Goal: Navigation & Orientation: Find specific page/section

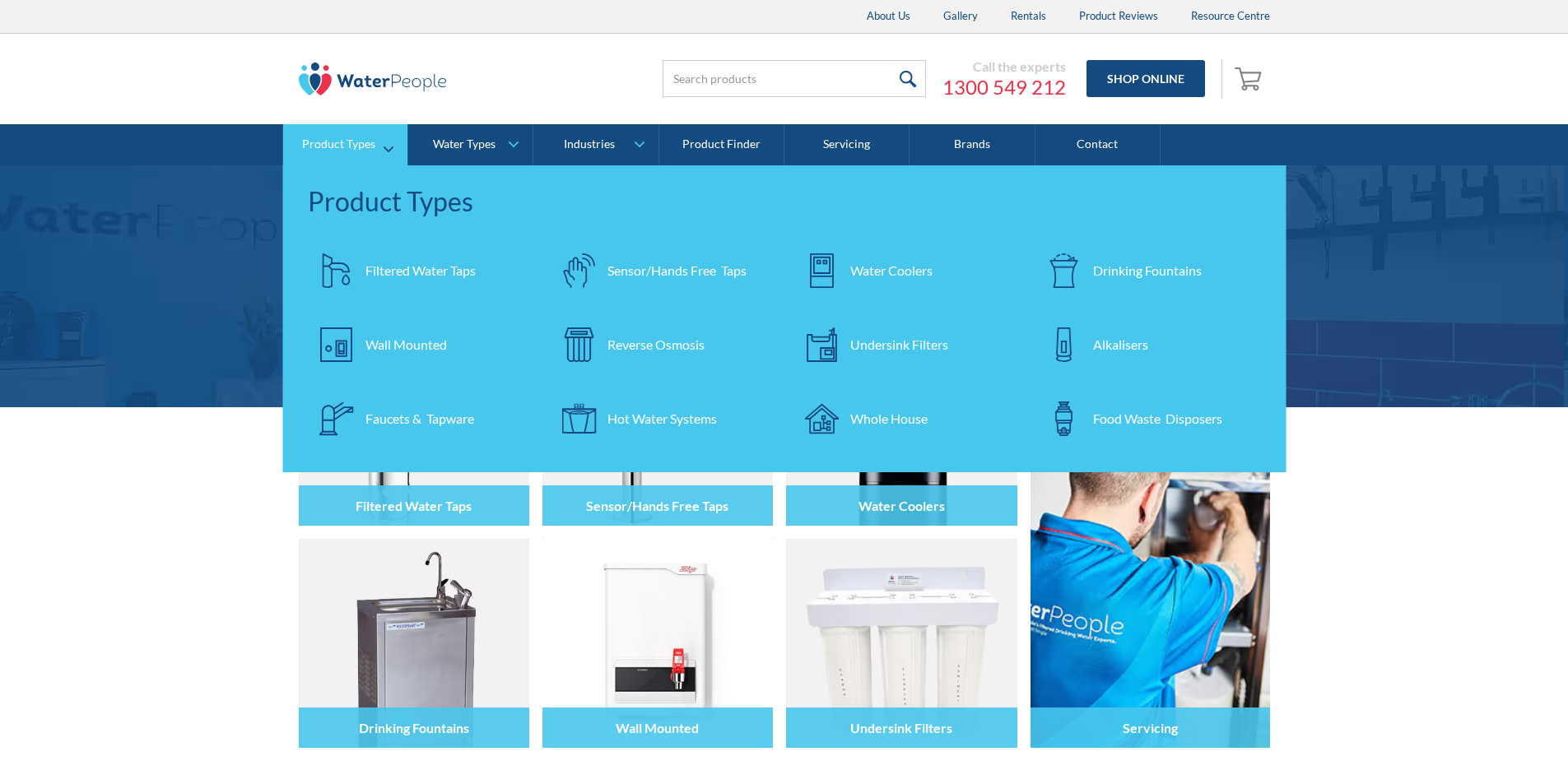
click at [415, 263] on div "Filtered Water Taps" at bounding box center [420, 270] width 110 height 19
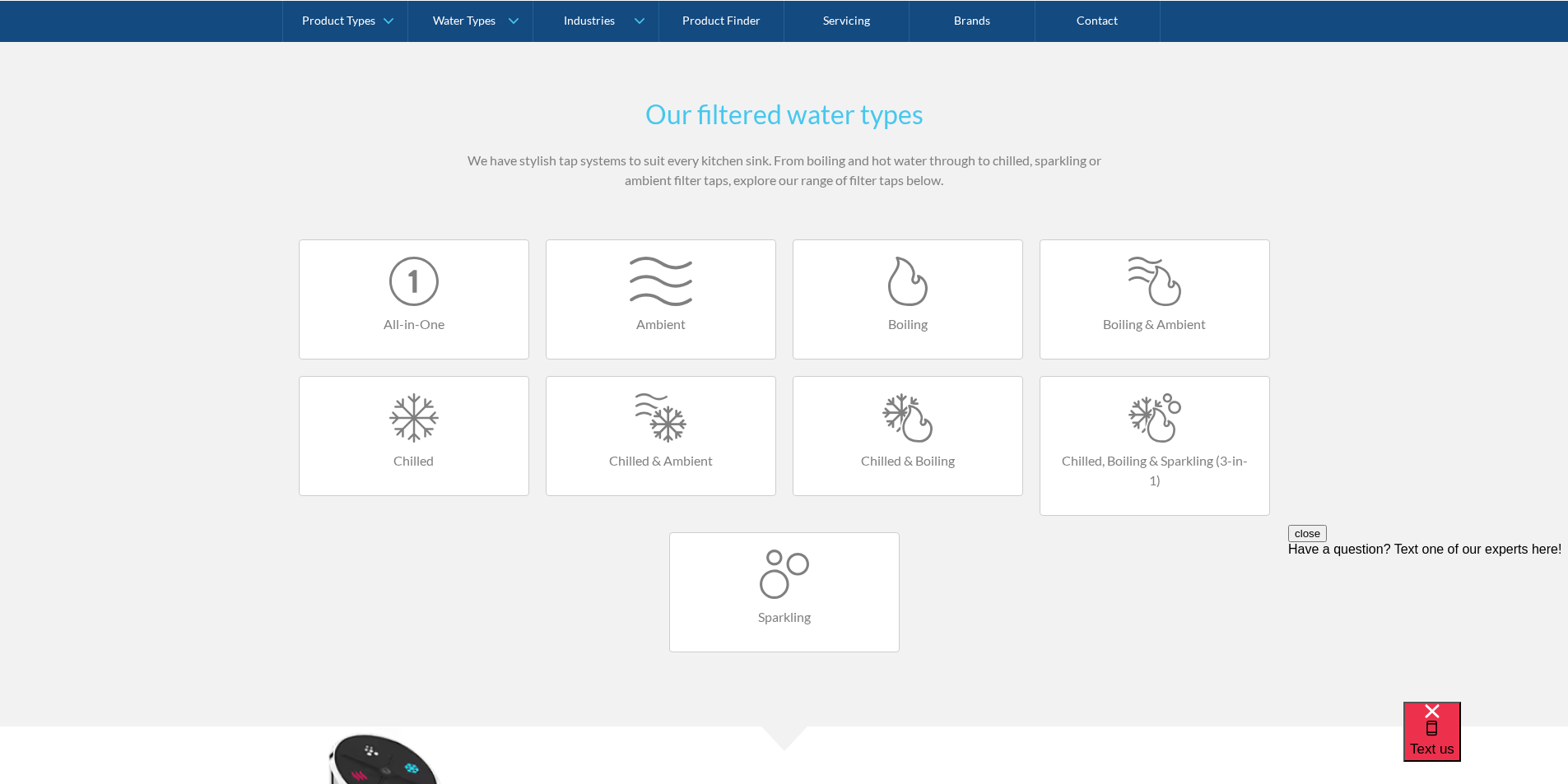
click at [916, 421] on div at bounding box center [907, 417] width 196 height 49
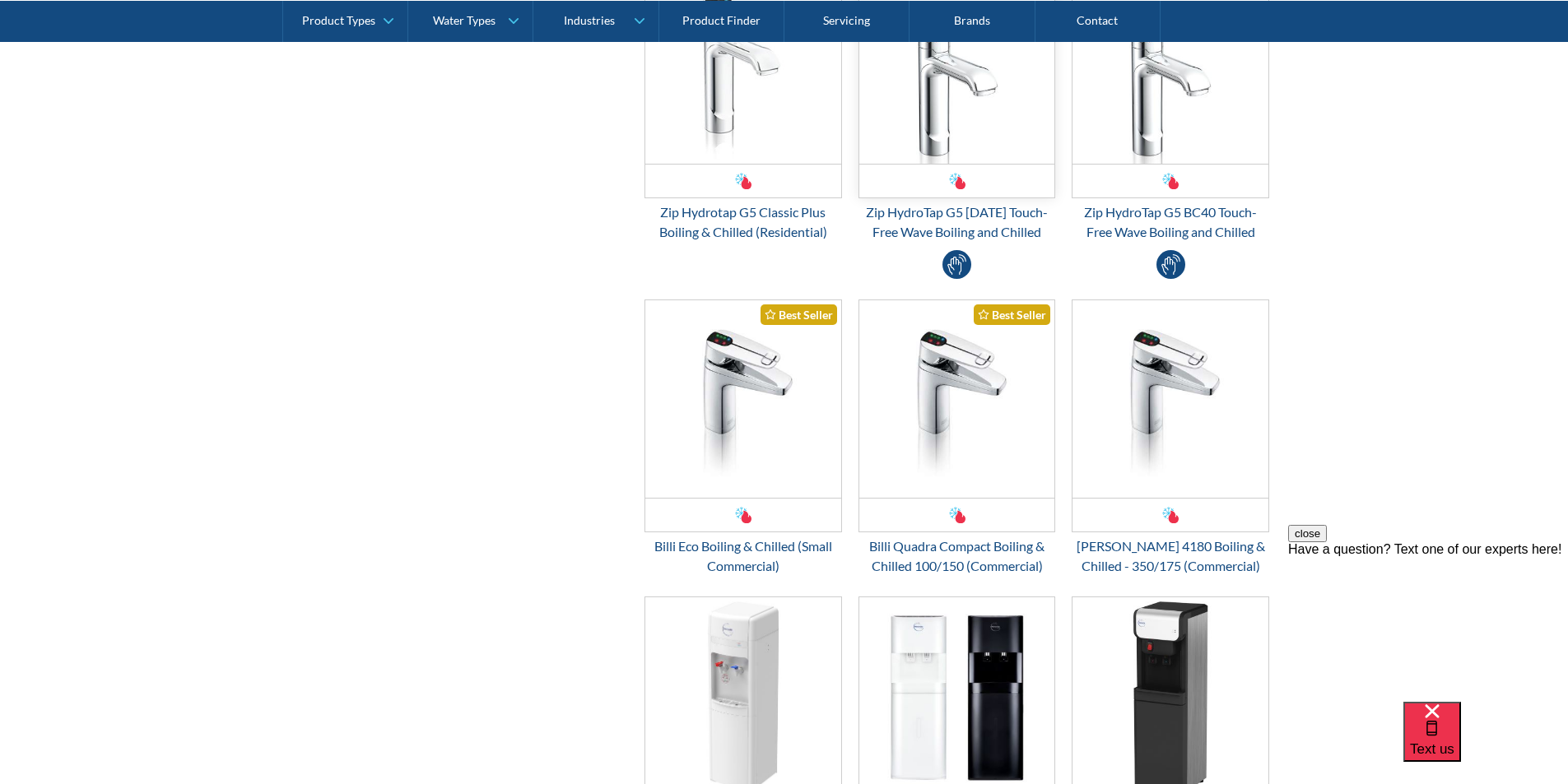
scroll to position [1069, 0]
